Goal: Information Seeking & Learning: Learn about a topic

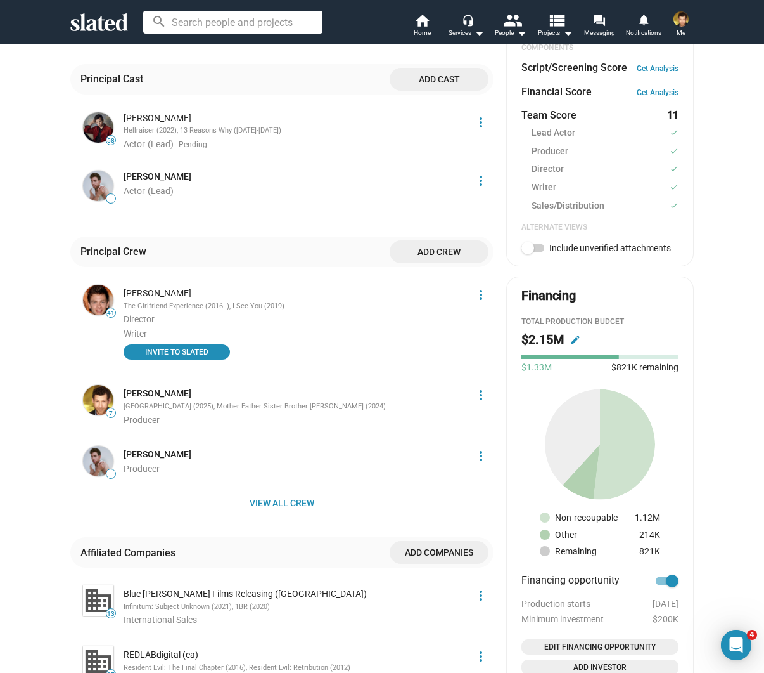
scroll to position [494, 0]
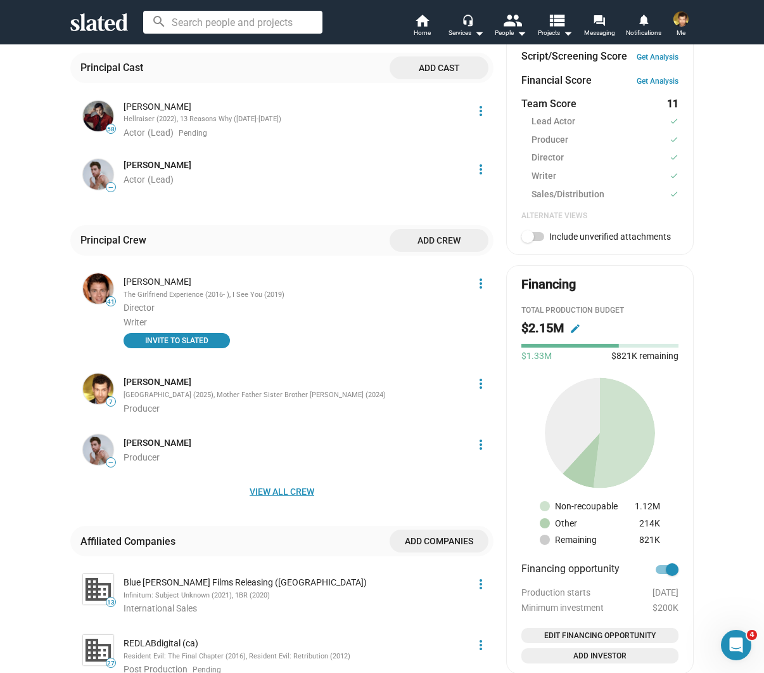
click at [299, 484] on span "View all crew" at bounding box center [282, 491] width 403 height 23
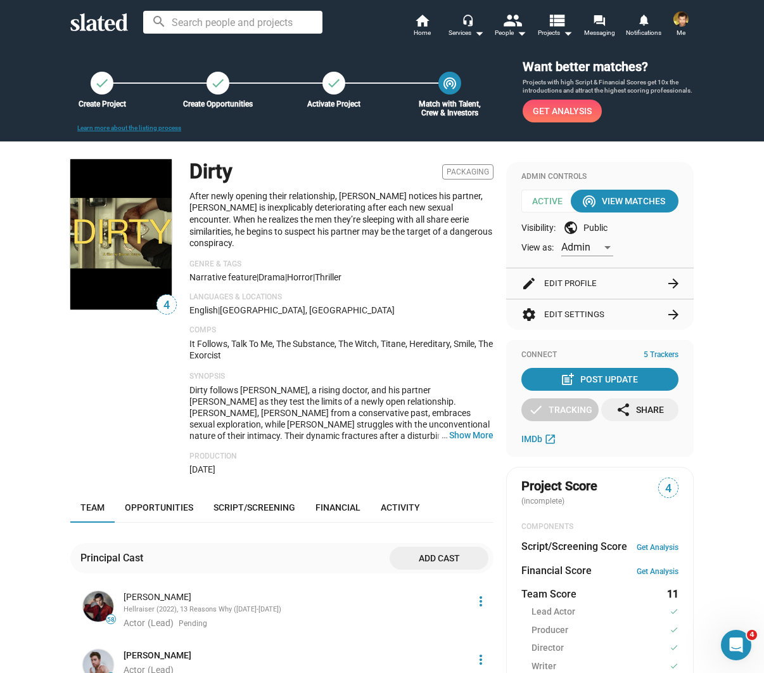
scroll to position [0, 0]
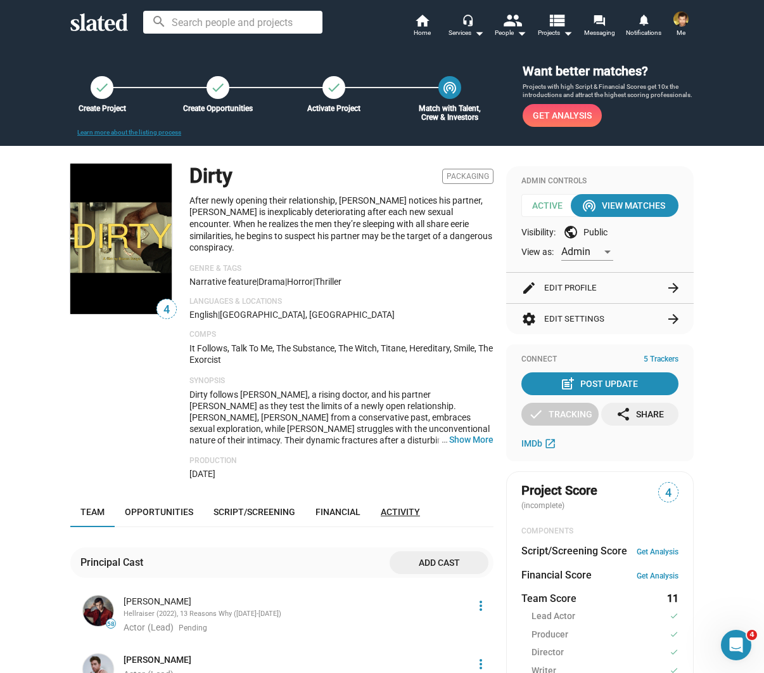
click at [390, 506] on span "Activity" at bounding box center [400, 511] width 39 height 10
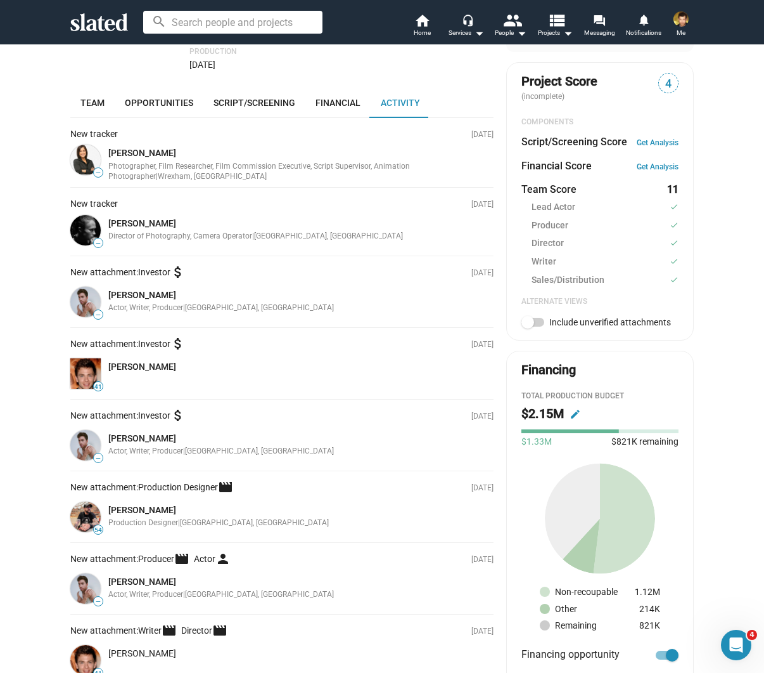
scroll to position [408, 0]
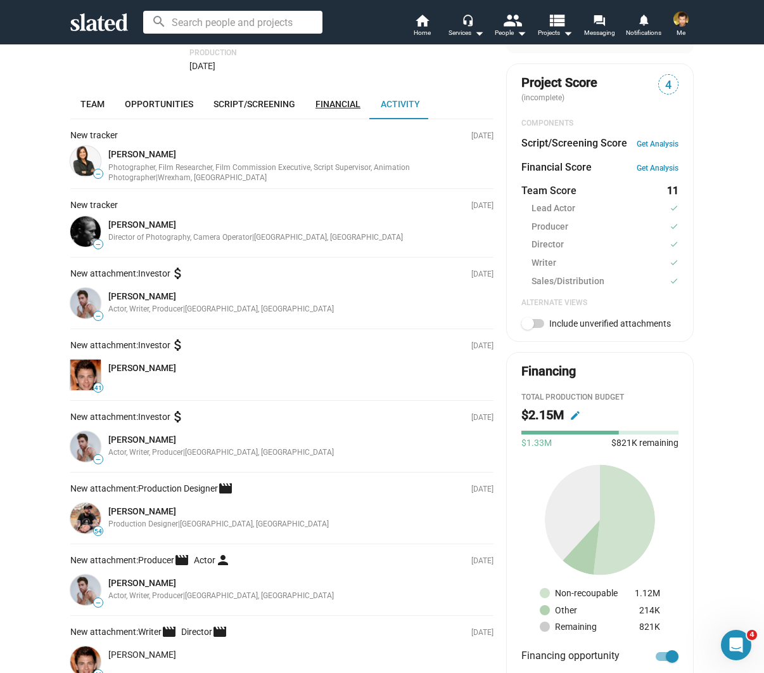
click at [347, 99] on span "Financial" at bounding box center [338, 104] width 45 height 10
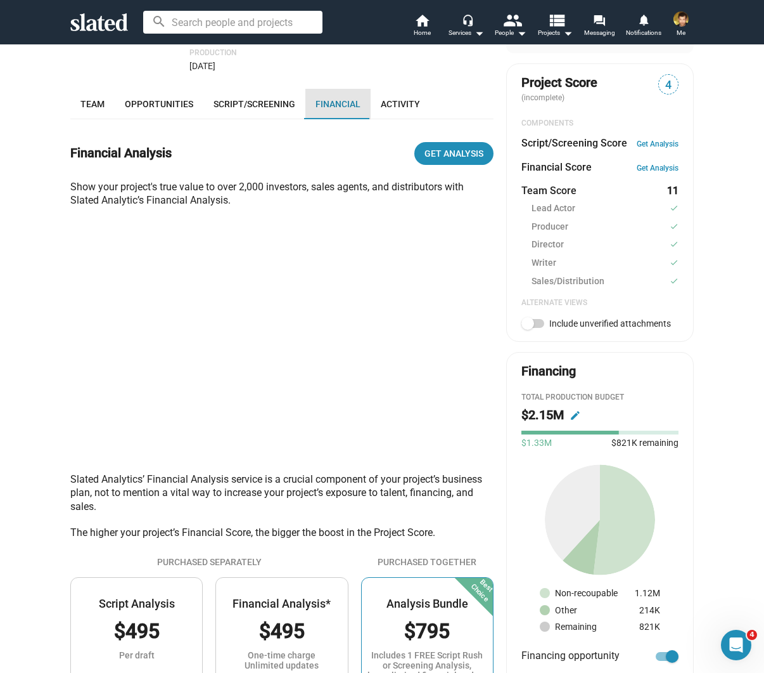
scroll to position [442, 0]
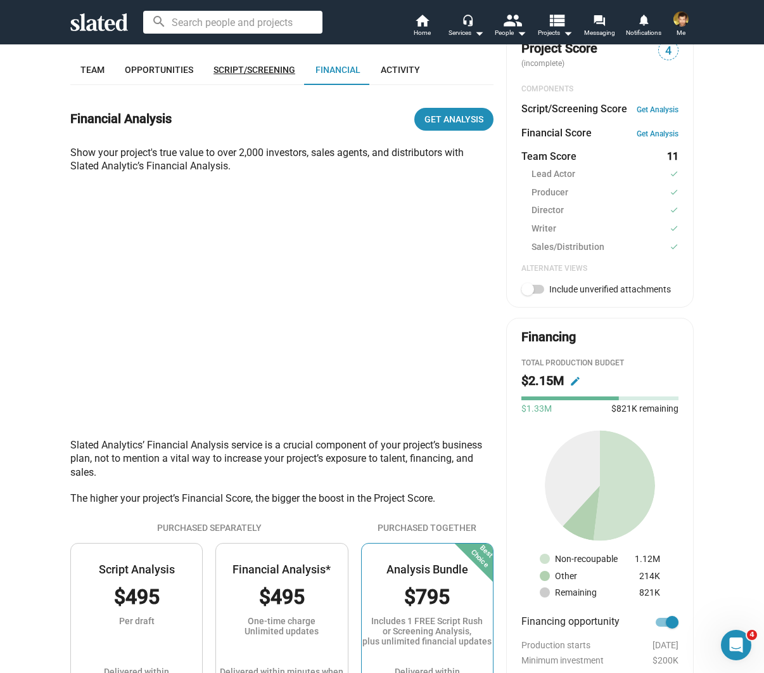
click at [268, 55] on link "Script/Screening" at bounding box center [254, 70] width 102 height 30
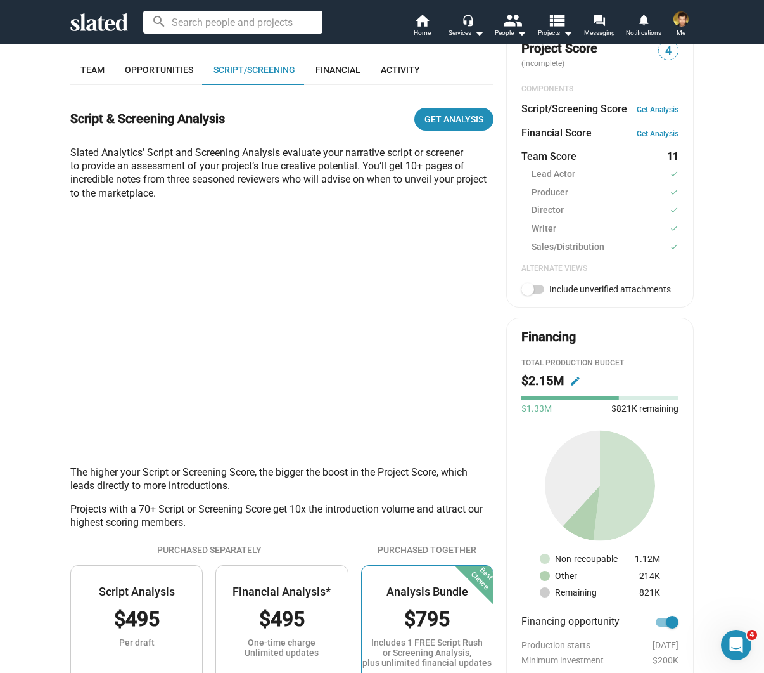
click at [177, 65] on span "Opportunities" at bounding box center [159, 70] width 68 height 10
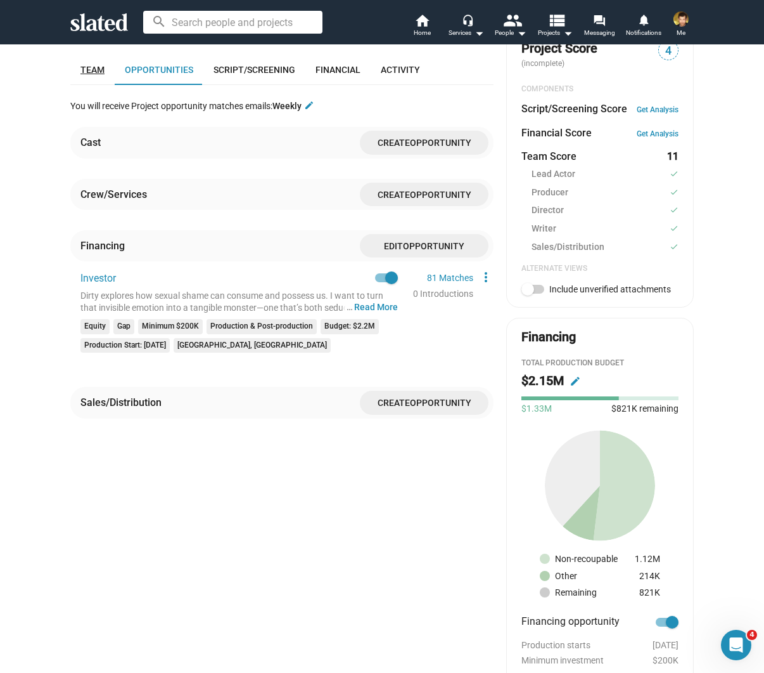
click at [94, 65] on span "Team" at bounding box center [93, 70] width 24 height 10
